Goal: Task Accomplishment & Management: Use online tool/utility

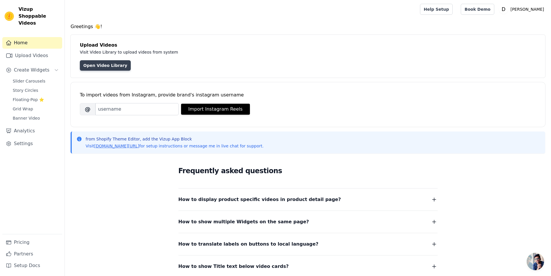
click at [90, 63] on link "Open Video Library" at bounding box center [105, 65] width 51 height 10
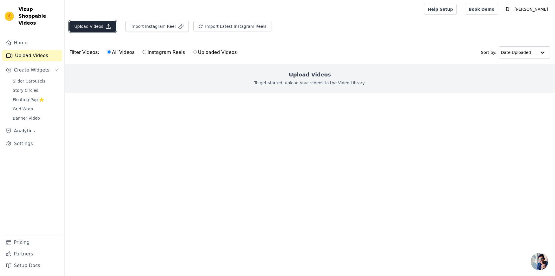
click at [107, 26] on icon "button" at bounding box center [109, 26] width 6 height 6
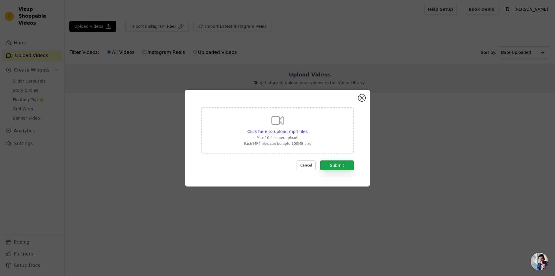
click at [285, 128] on div "Click here to upload mp4 files Max 10 files per upload. Each MP4 files can be u…" at bounding box center [278, 129] width 68 height 32
click at [307, 128] on input "Click here to upload mp4 files Max 10 files per upload. Each MP4 files can be u…" at bounding box center [307, 128] width 0 height 0
type input "C:\fakepath\Screen_Recording_20250816_161044_Samsung Internet.mp4"
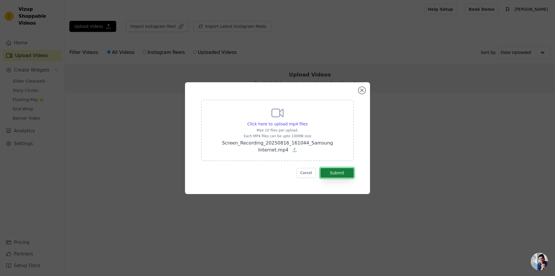
click at [339, 168] on button "Submit" at bounding box center [337, 173] width 34 height 10
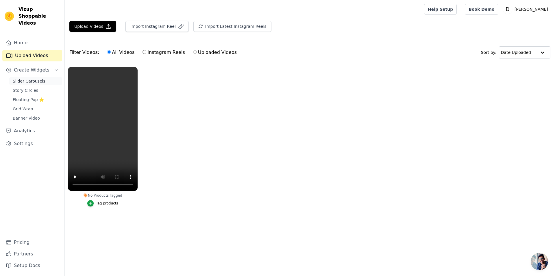
click at [37, 78] on span "Slider Carousels" at bounding box center [29, 81] width 33 height 6
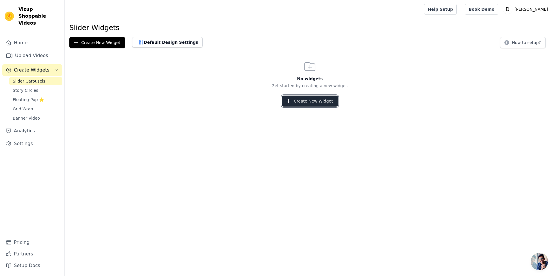
click at [305, 101] on button "Create New Widget" at bounding box center [310, 100] width 56 height 11
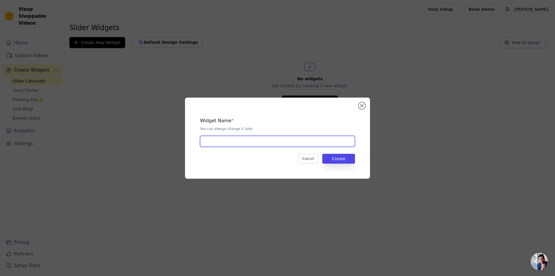
click at [254, 141] on input "text" at bounding box center [277, 141] width 155 height 11
type input "e"
type input "test"
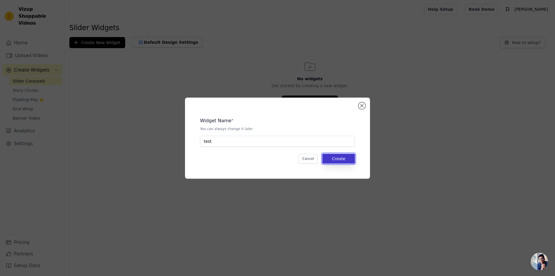
click at [335, 159] on button "Create" at bounding box center [338, 159] width 33 height 10
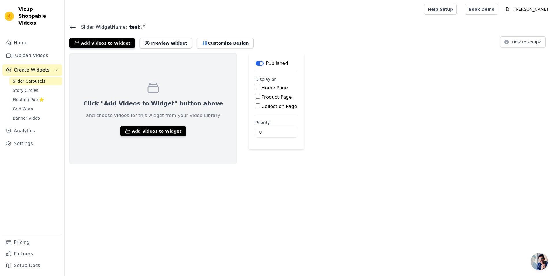
click at [256, 104] on input "Collection Page" at bounding box center [258, 105] width 5 height 5
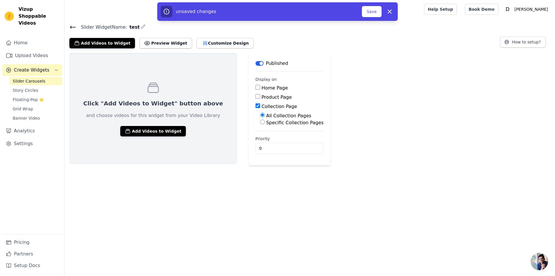
click at [256, 104] on input "Collection Page" at bounding box center [258, 105] width 5 height 5
checkbox input "false"
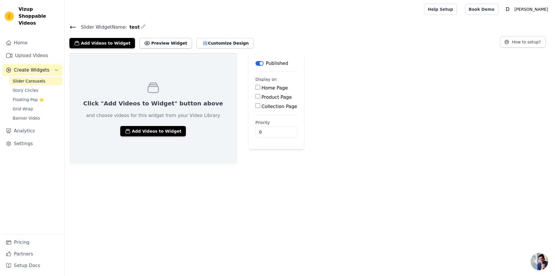
click at [256, 64] on button "Label" at bounding box center [260, 63] width 8 height 5
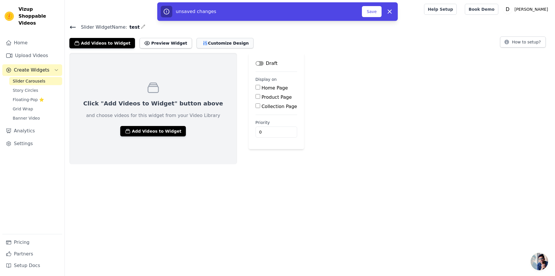
click at [212, 45] on button "Customize Design" at bounding box center [225, 43] width 57 height 10
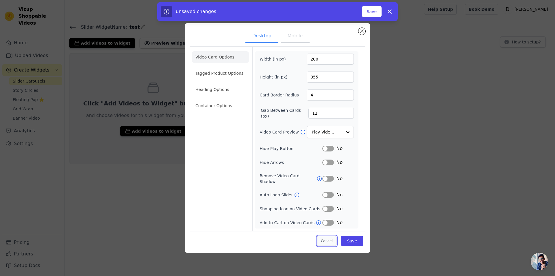
click at [333, 237] on button "Cancel" at bounding box center [326, 241] width 19 height 10
